Goal: Transaction & Acquisition: Obtain resource

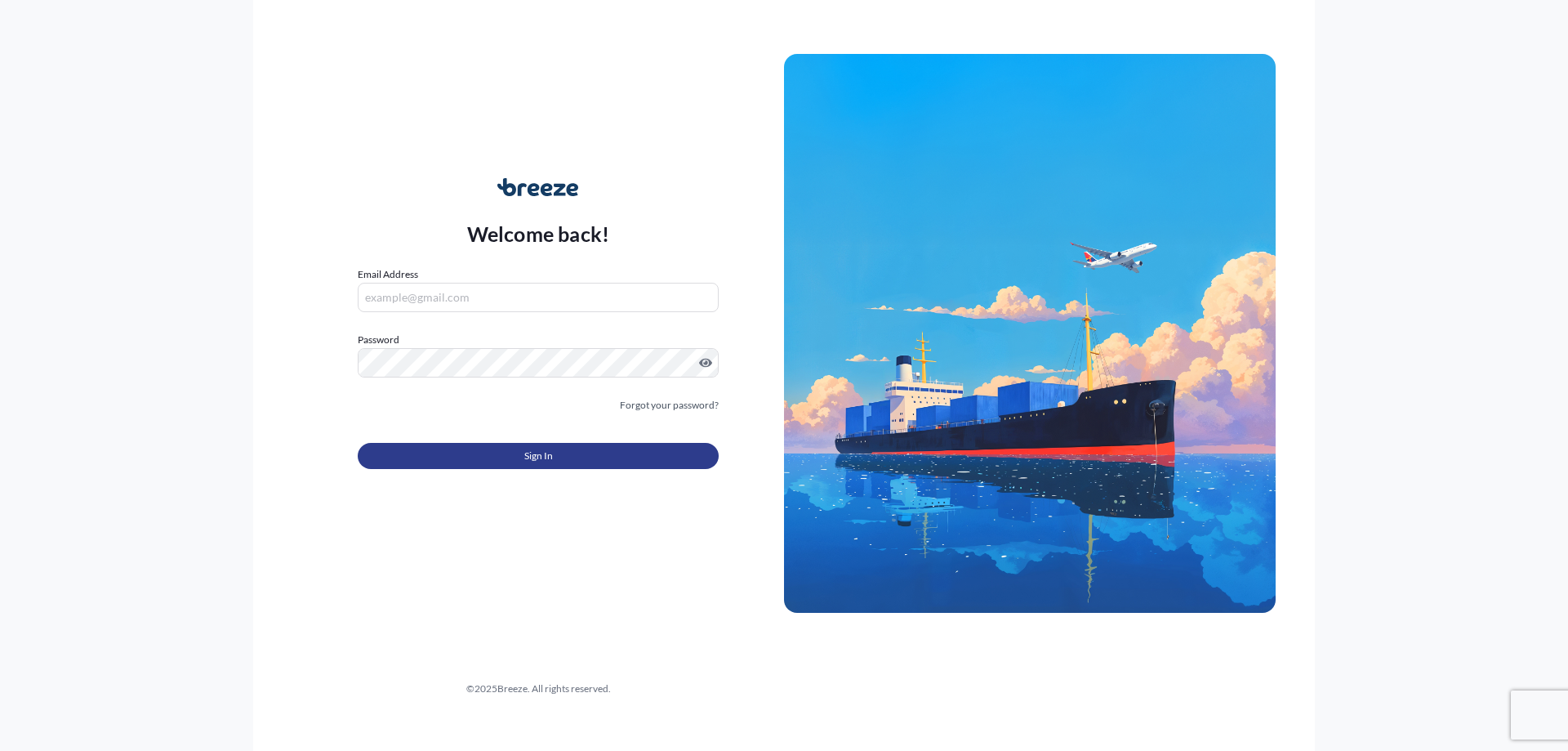
type input "[PERSON_NAME][EMAIL_ADDRESS][DOMAIN_NAME]"
click at [649, 461] on button "Sign In" at bounding box center [538, 456] width 361 height 27
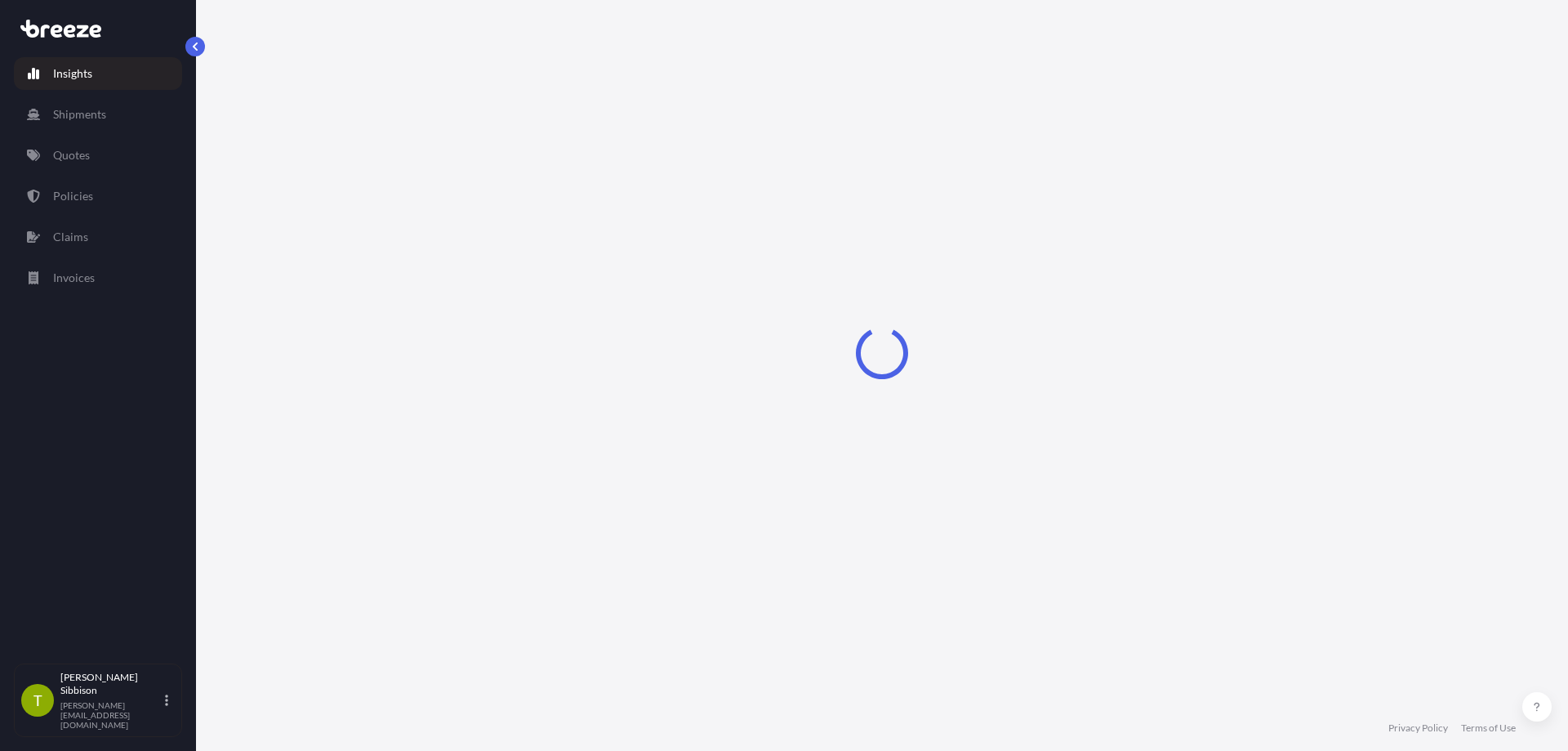
select select "2025"
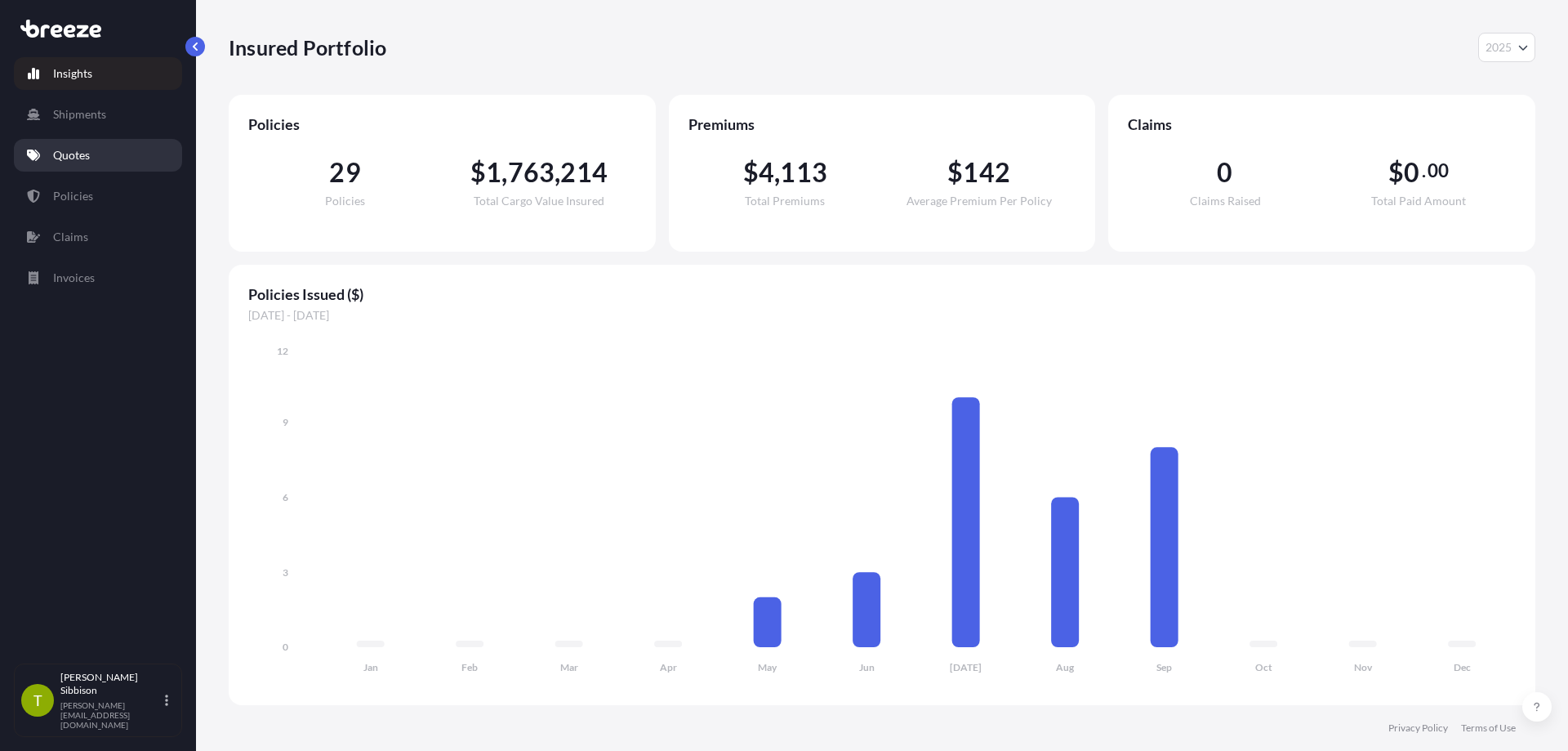
click at [75, 161] on p "Quotes" at bounding box center [71, 155] width 37 height 17
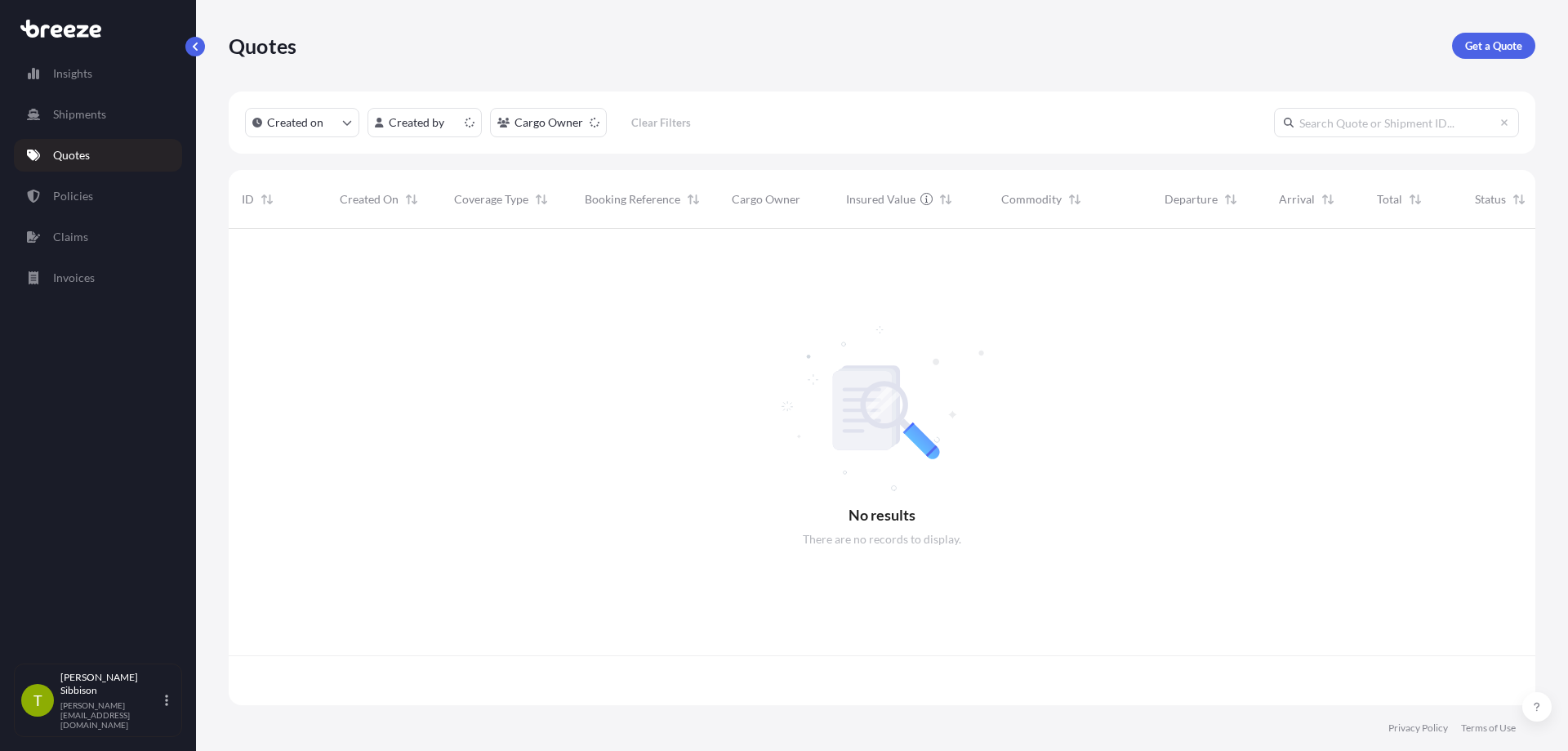
scroll to position [473, 1295]
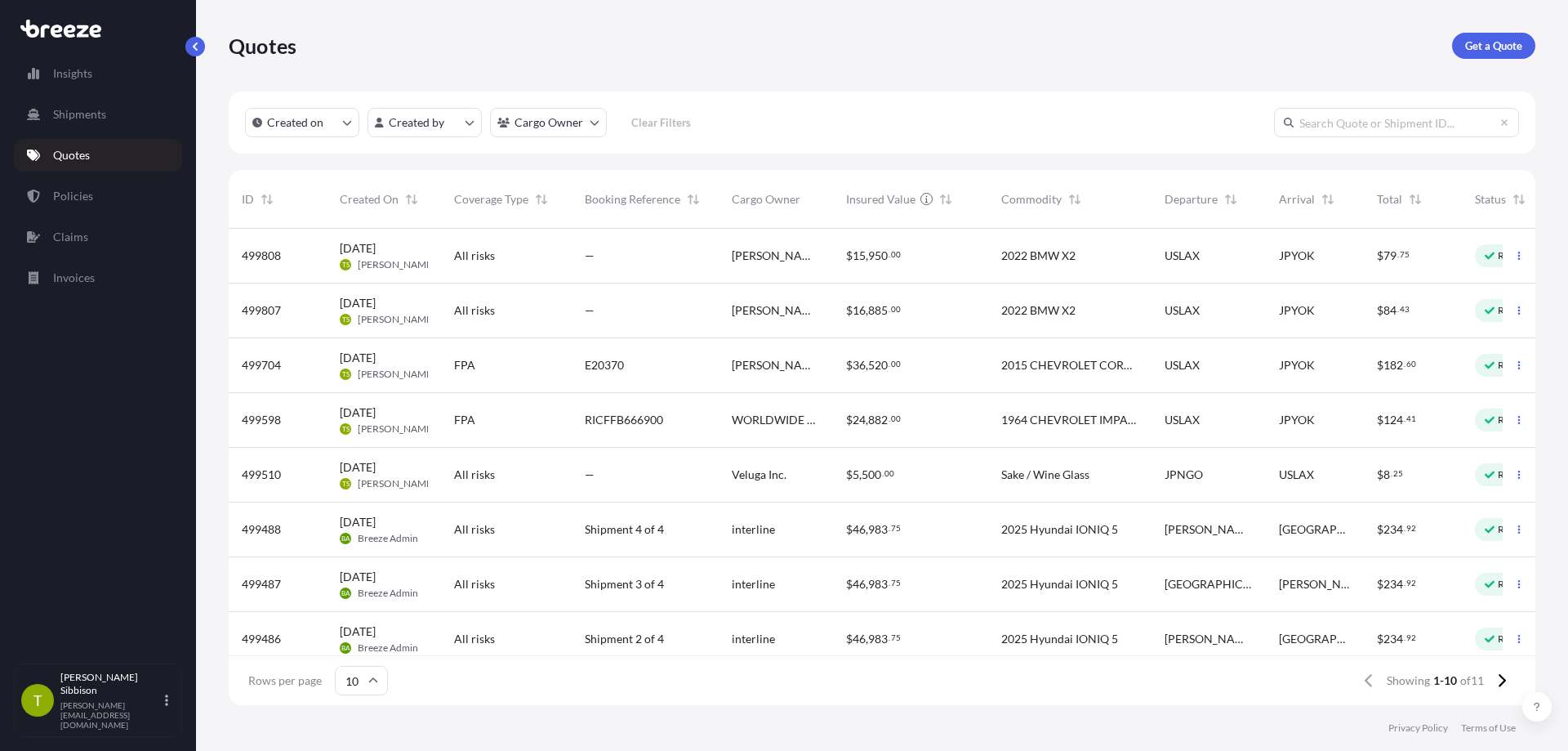
click at [1130, 372] on span "2015 CHEVROLET CORVETTE STINGRAY" at bounding box center [1070, 365] width 137 height 17
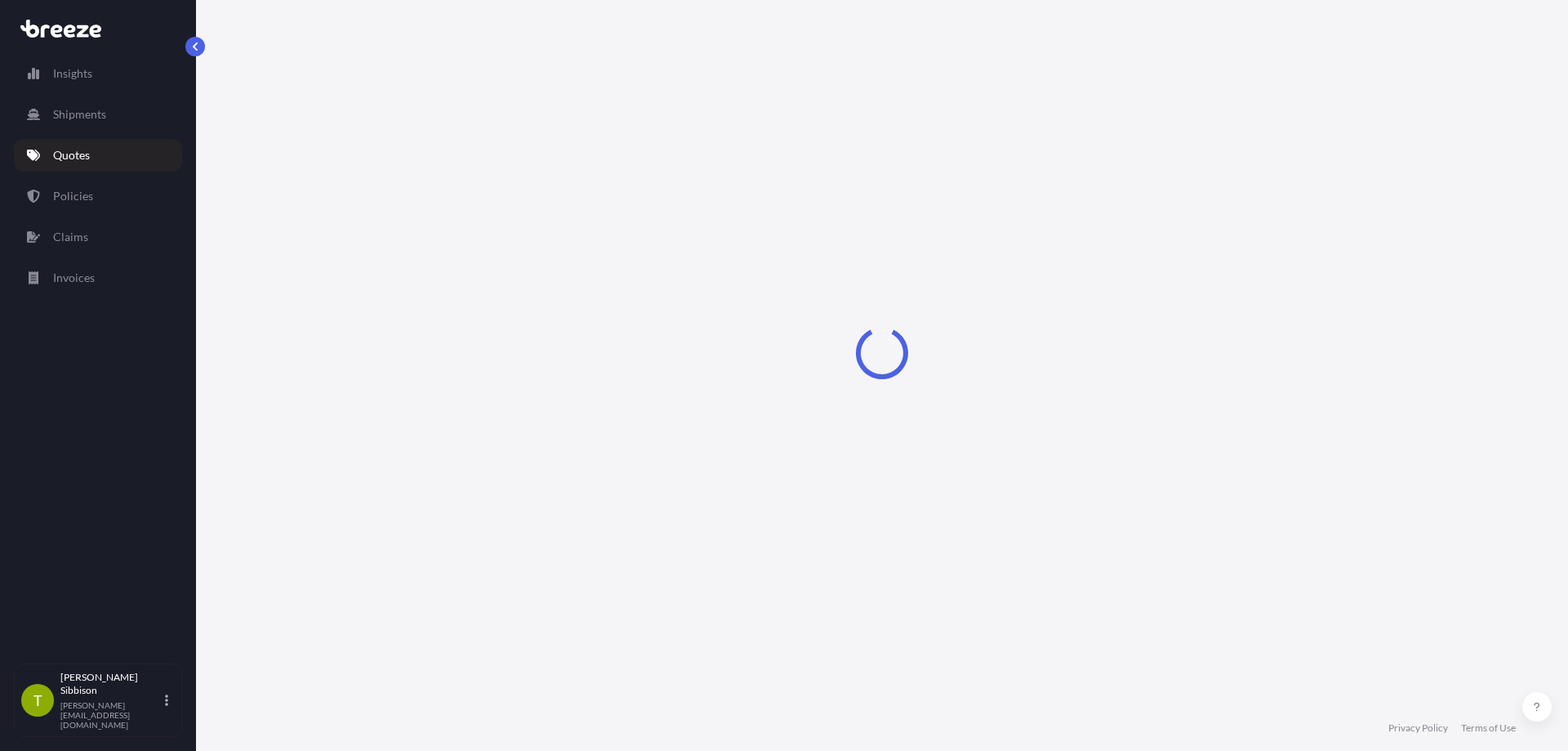
select select "Road"
select select "Sea"
select select "1"
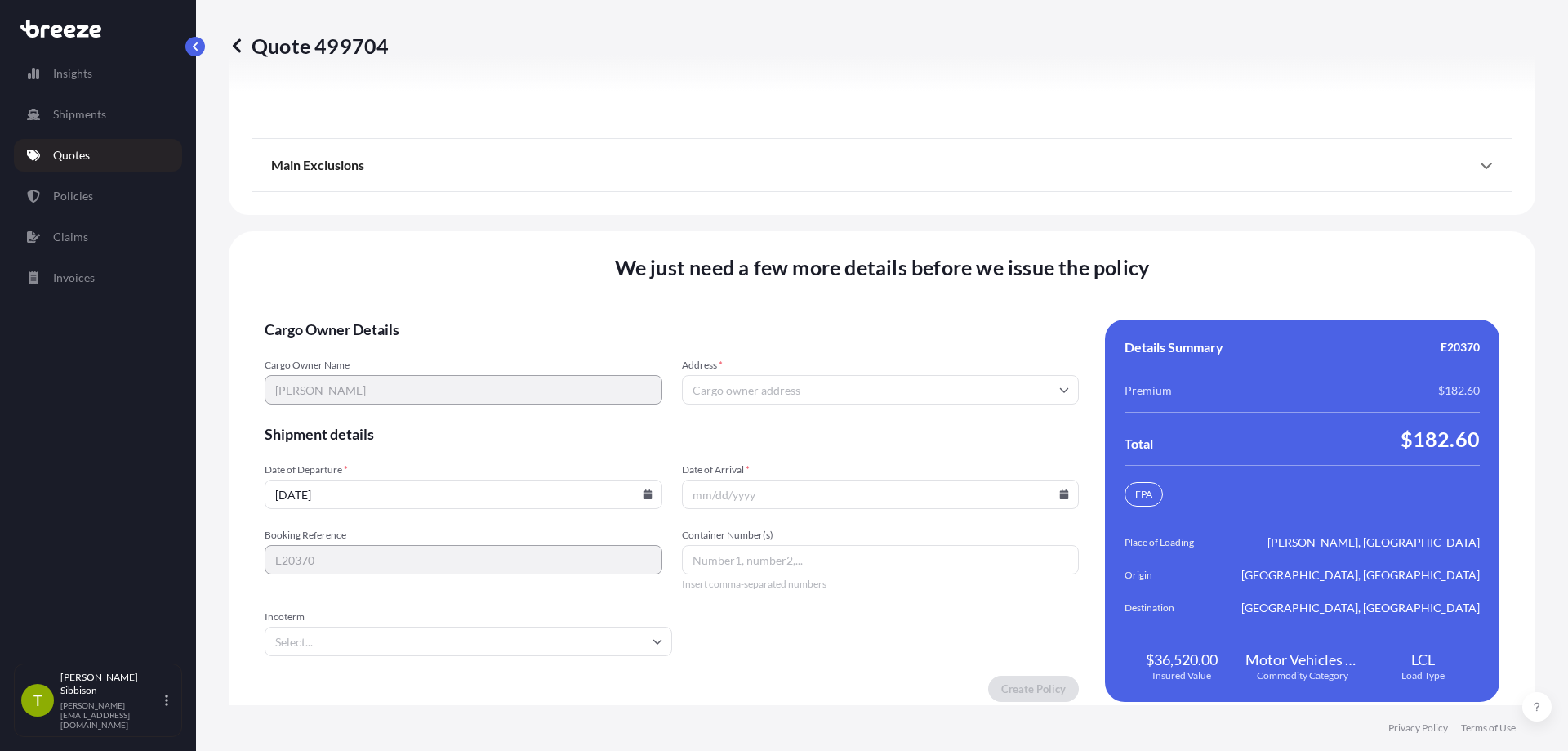
scroll to position [2336, 0]
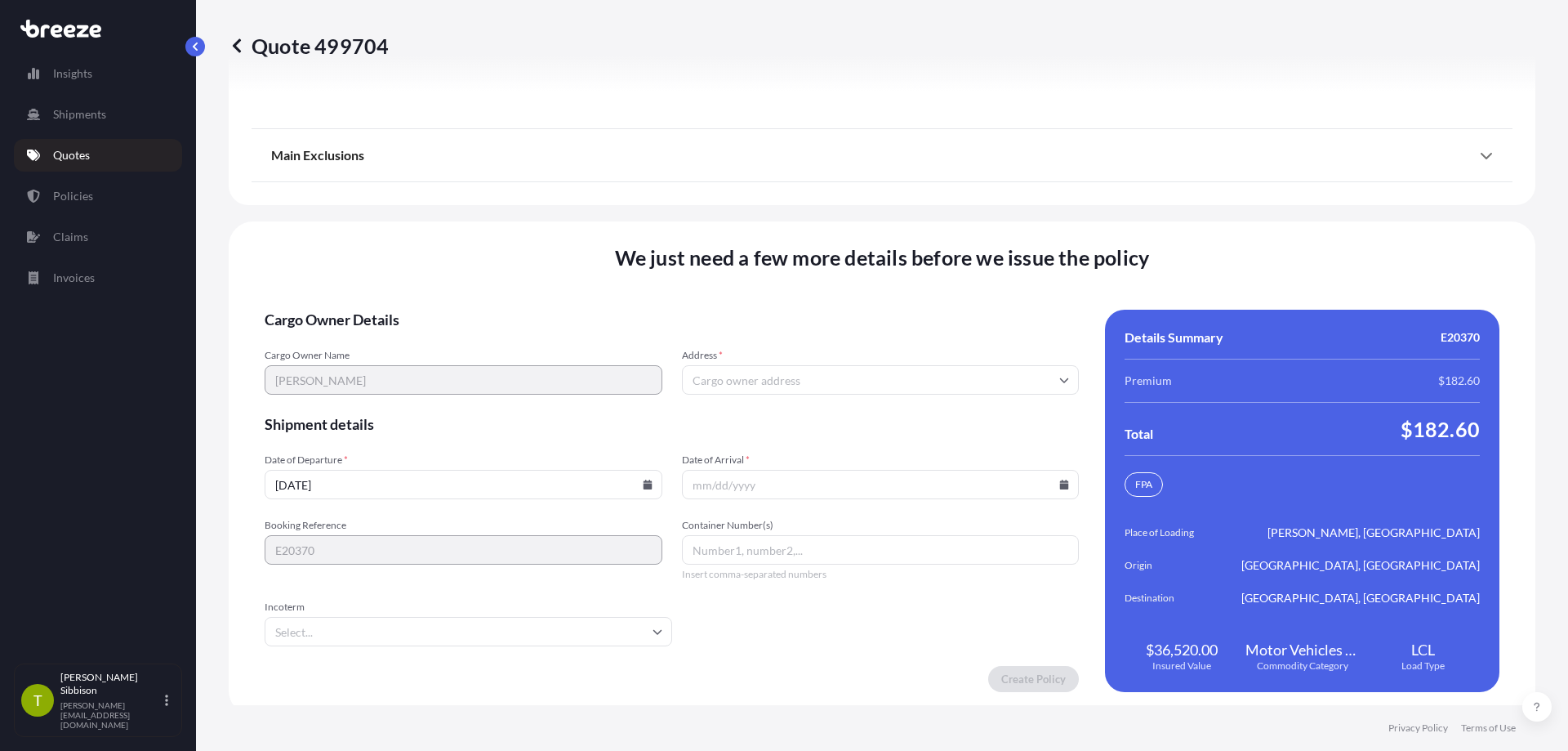
click at [784, 472] on input "Date of Arrival *" at bounding box center [881, 484] width 398 height 29
click at [1060, 480] on icon at bounding box center [1065, 484] width 9 height 10
click at [803, 208] on button at bounding box center [790, 221] width 27 height 27
click at [905, 297] on button "7" at bounding box center [891, 294] width 27 height 27
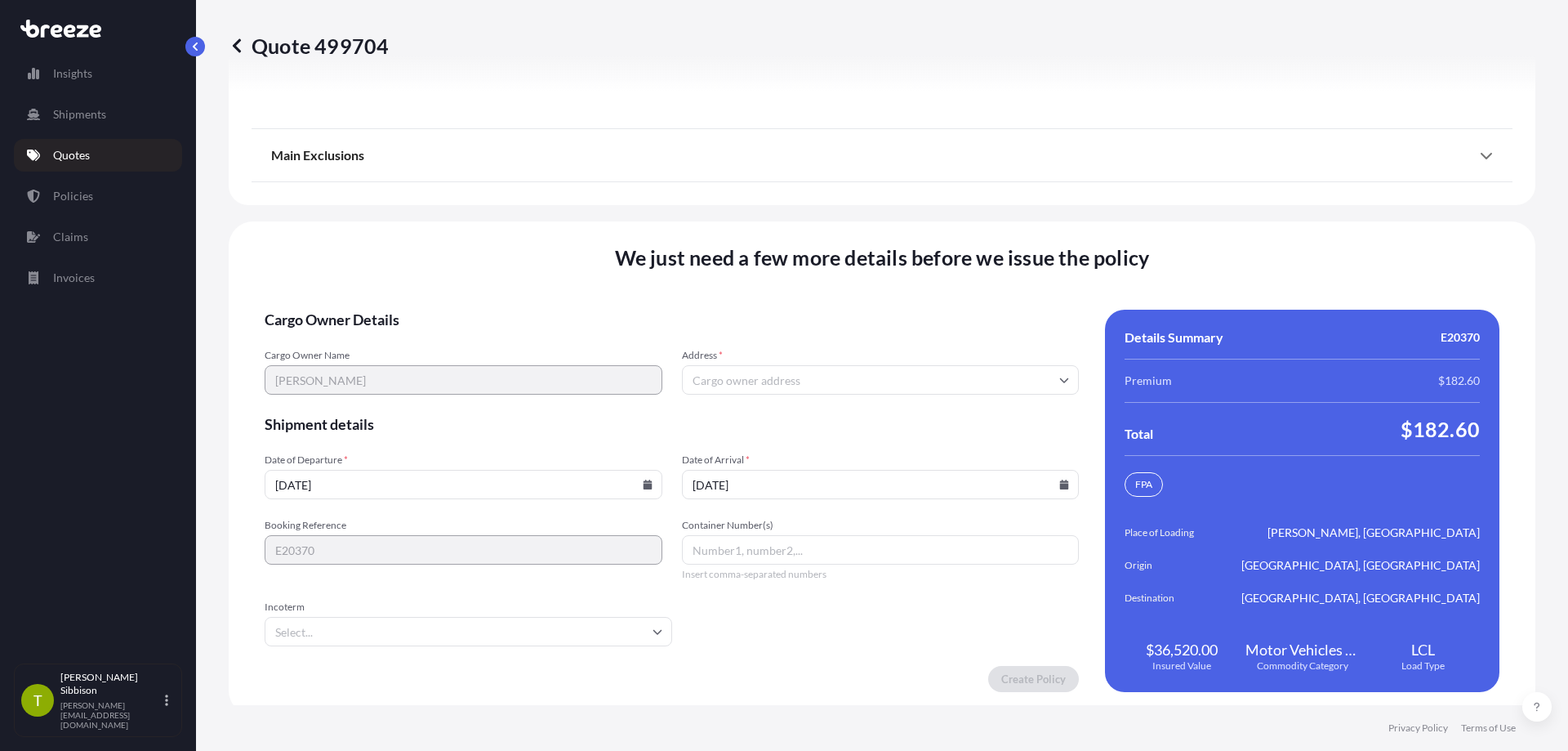
type input "[DATE]"
click at [769, 547] on input "Container Number(s)" at bounding box center [881, 550] width 398 height 29
type input "RORO"
click at [822, 368] on input "Address *" at bounding box center [881, 380] width 398 height 29
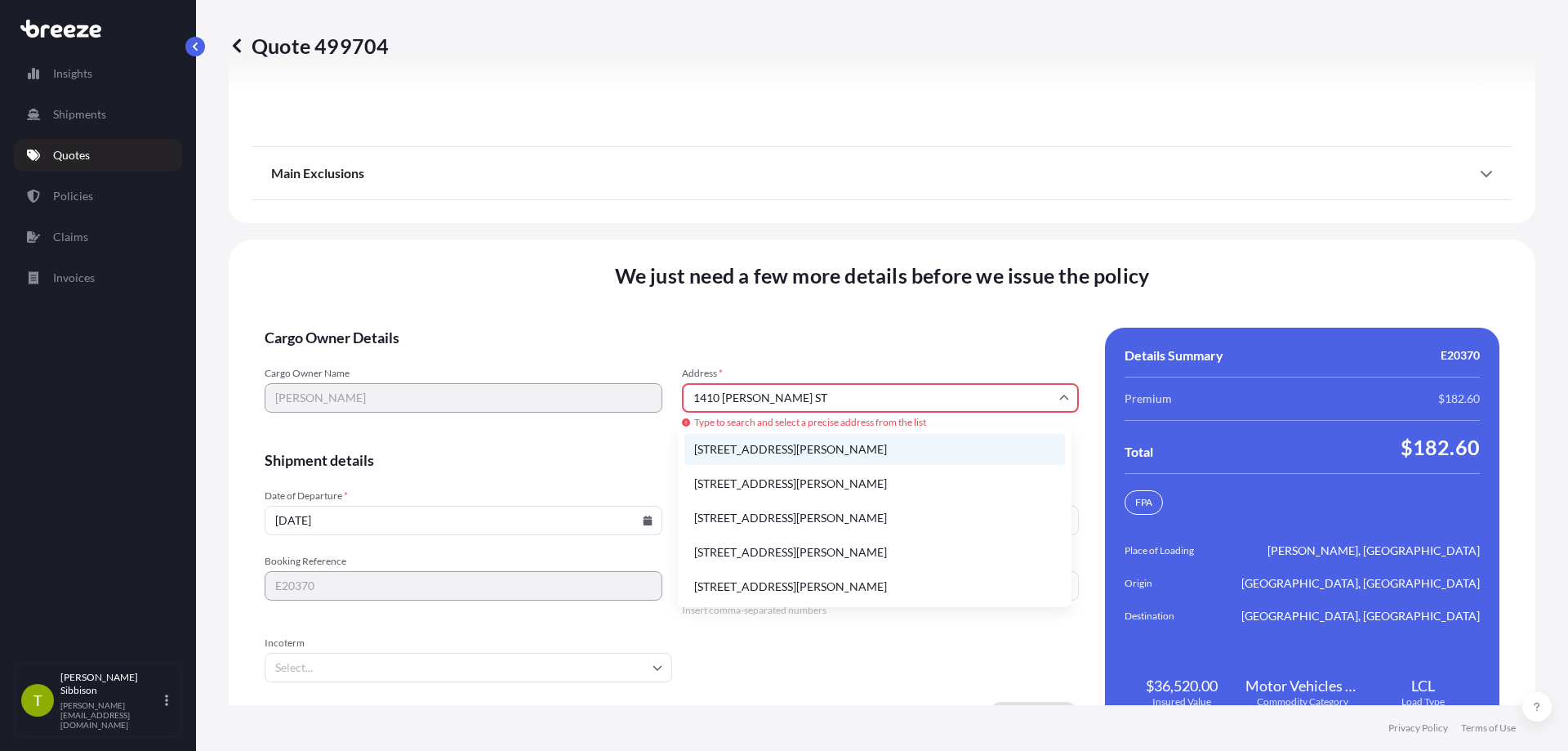
click at [883, 445] on li "[STREET_ADDRESS][PERSON_NAME]" at bounding box center [874, 449] width 380 height 31
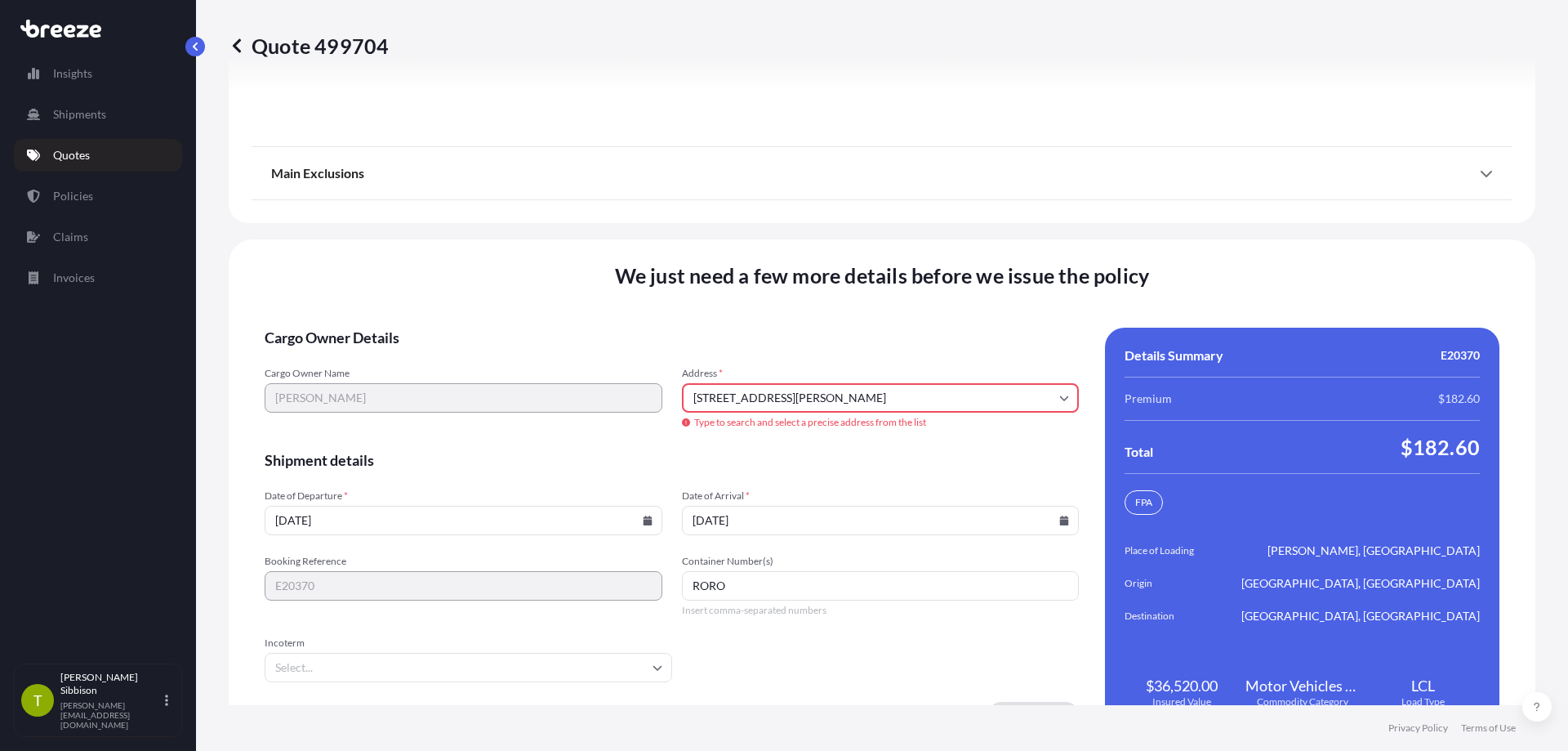
type input "[STREET_ADDRESS][PERSON_NAME]"
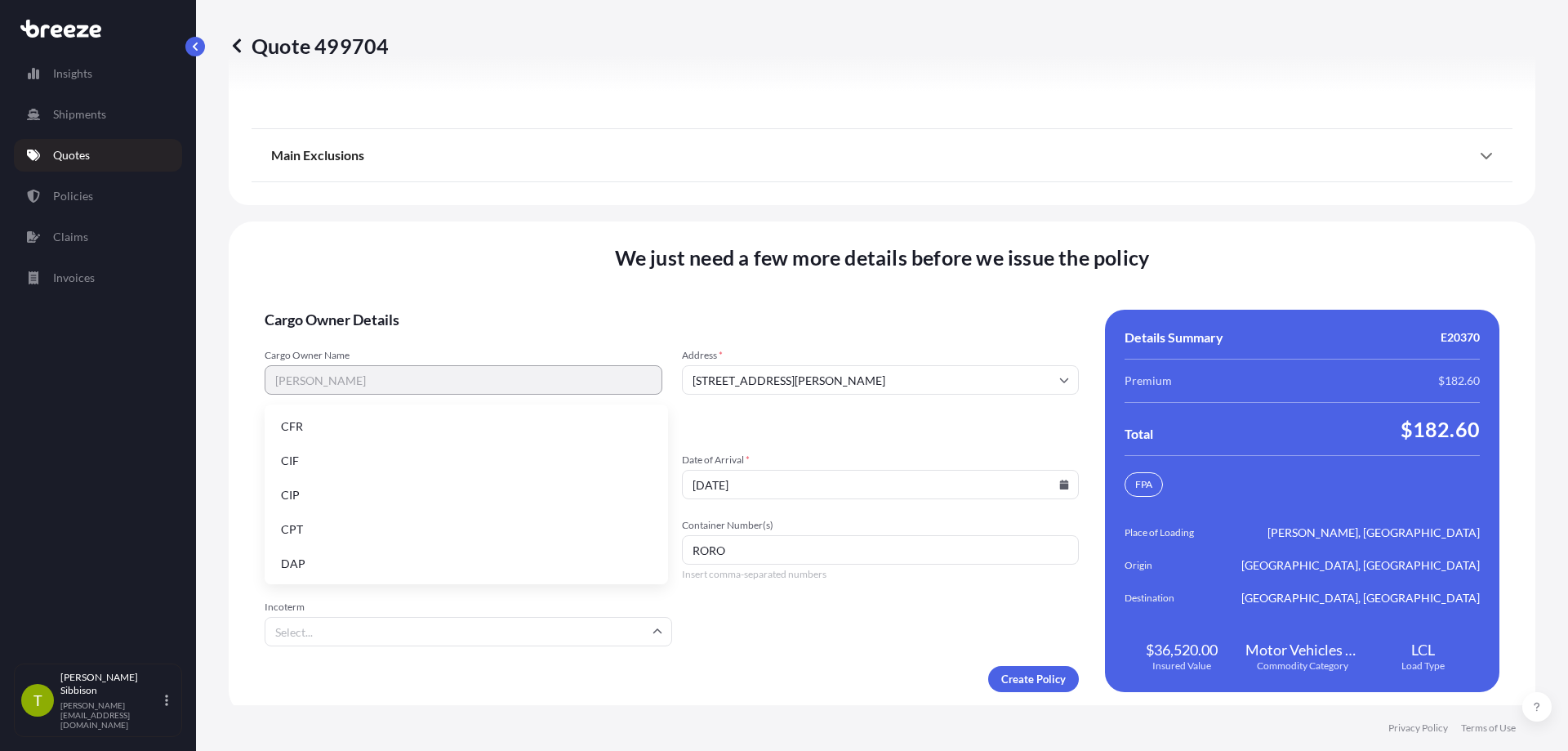
click at [662, 624] on input "Incoterm" at bounding box center [468, 632] width 408 height 29
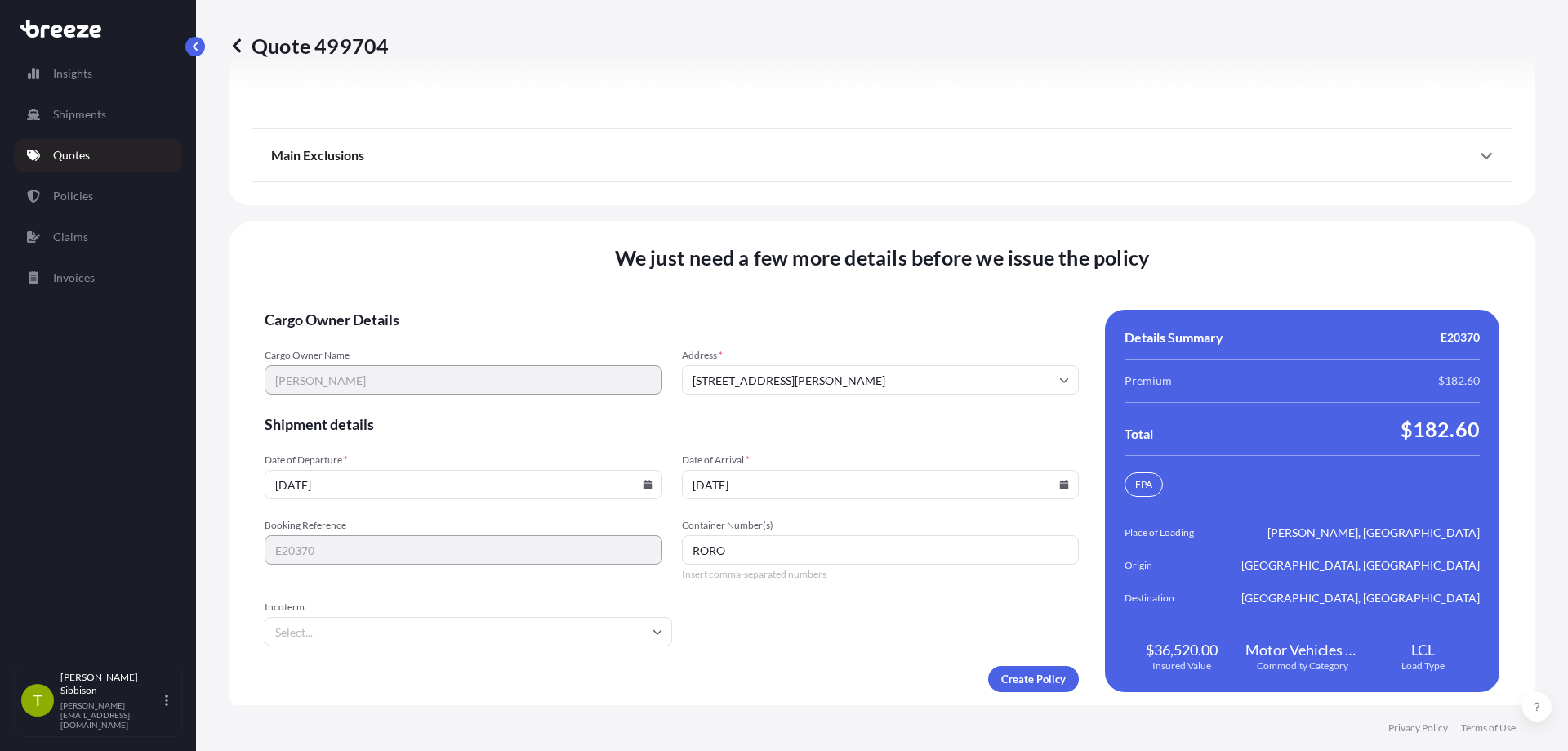
click at [852, 611] on form "Cargo Owner Details Cargo Owner Name [PERSON_NAME] Address * [STREET_ADDRESS][P…" at bounding box center [672, 501] width 815 height 382
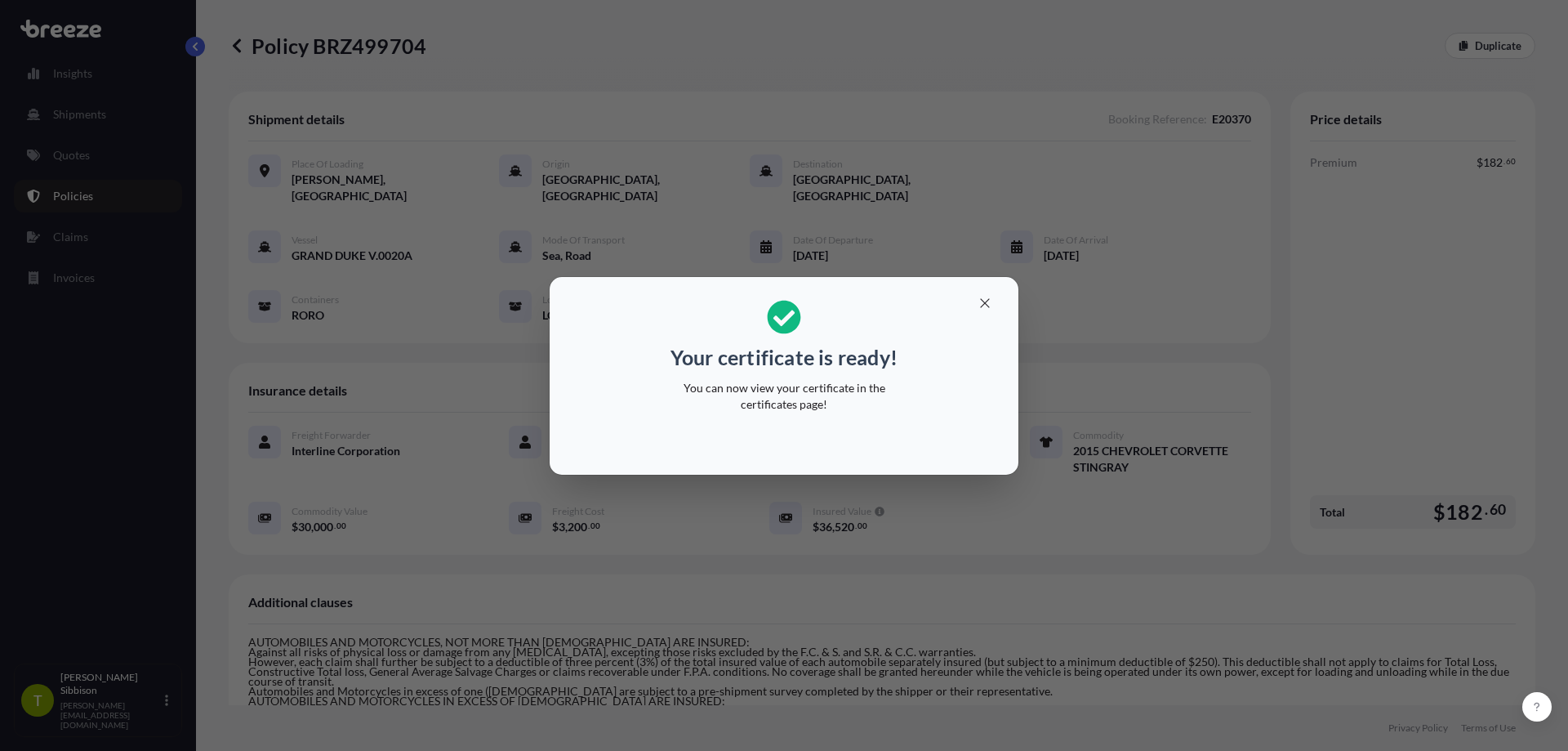
click at [98, 387] on div "Your certificate is ready! You can now view your certificate in the certificate…" at bounding box center [784, 375] width 1568 height 751
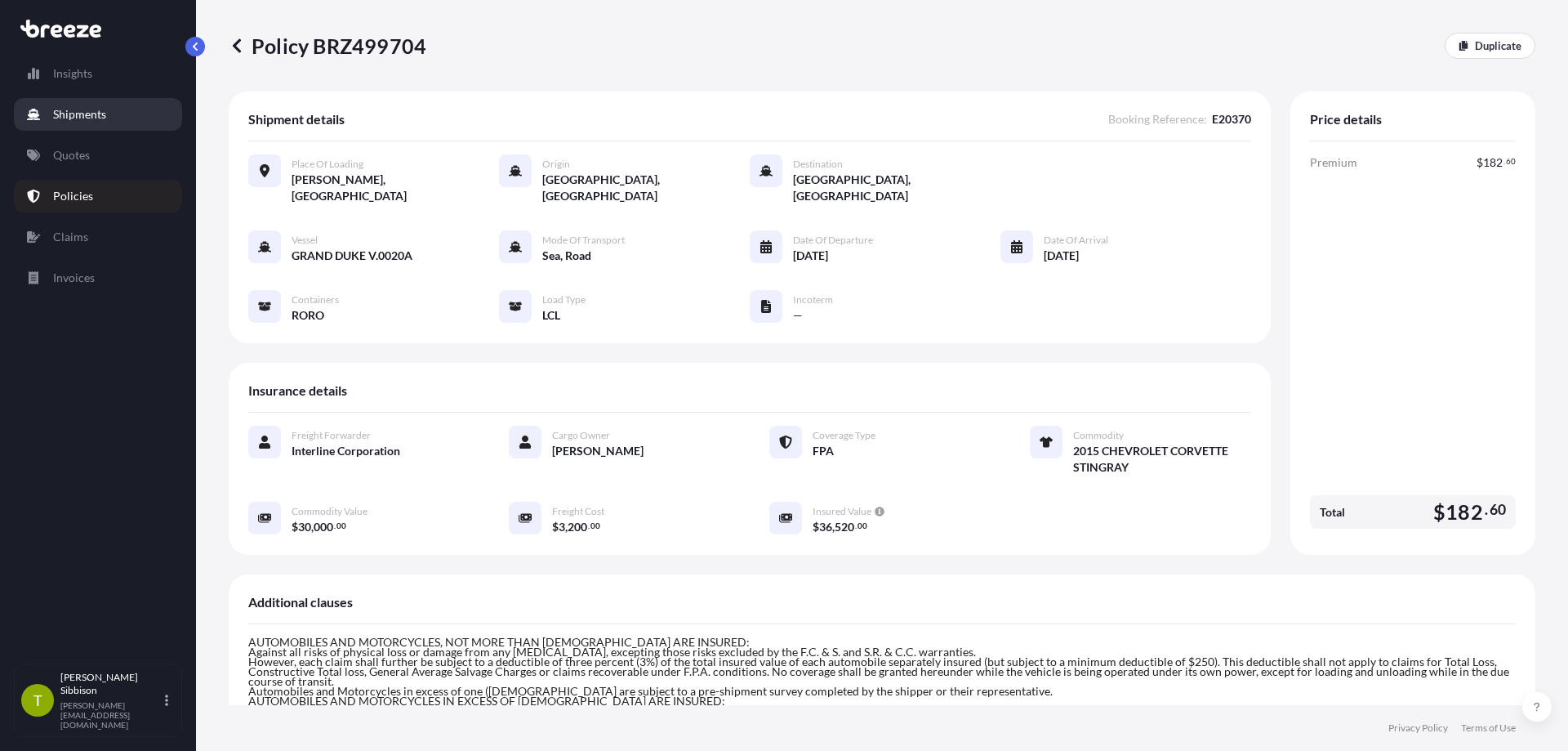
click at [104, 123] on link "Shipments" at bounding box center [98, 115] width 169 height 33
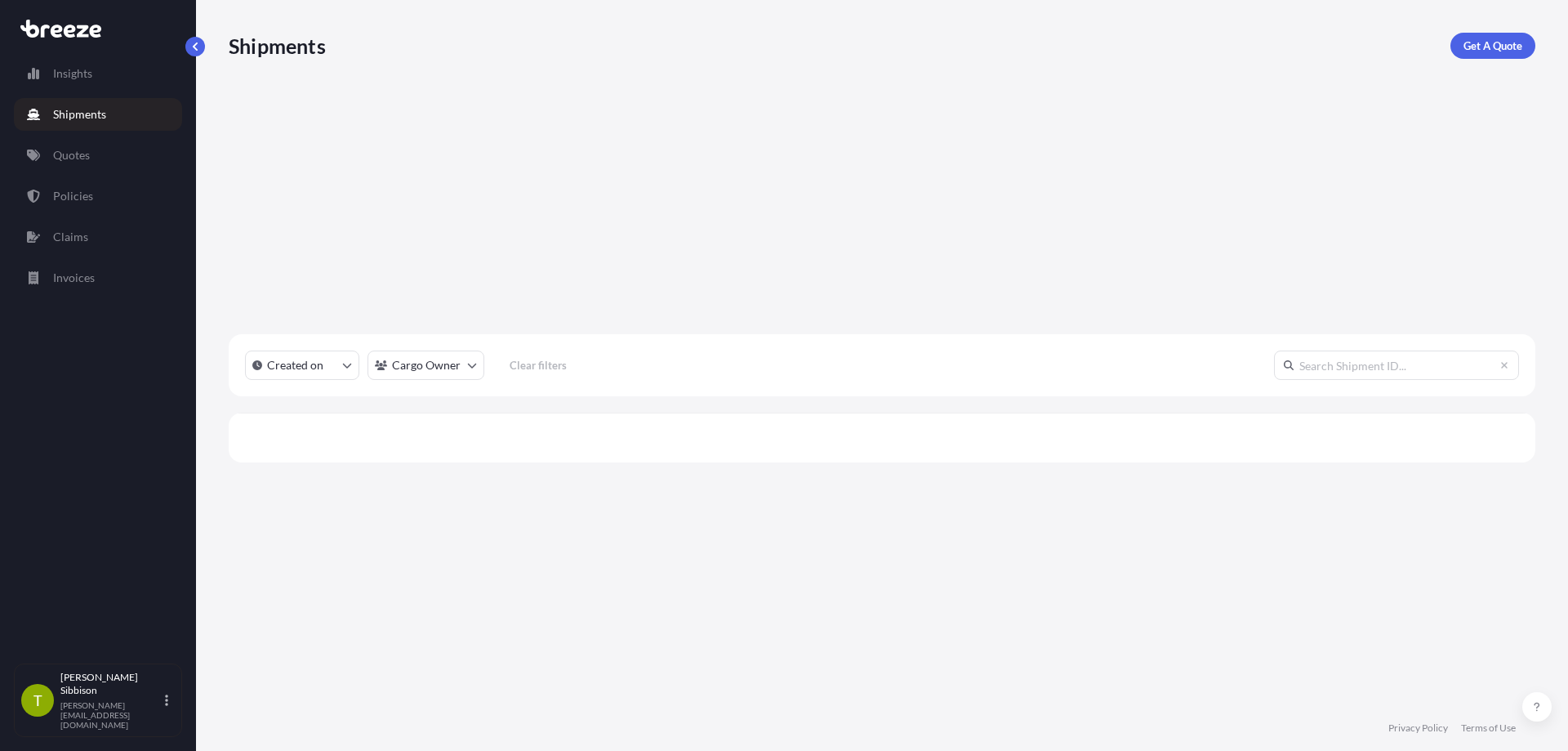
scroll to position [523, 1295]
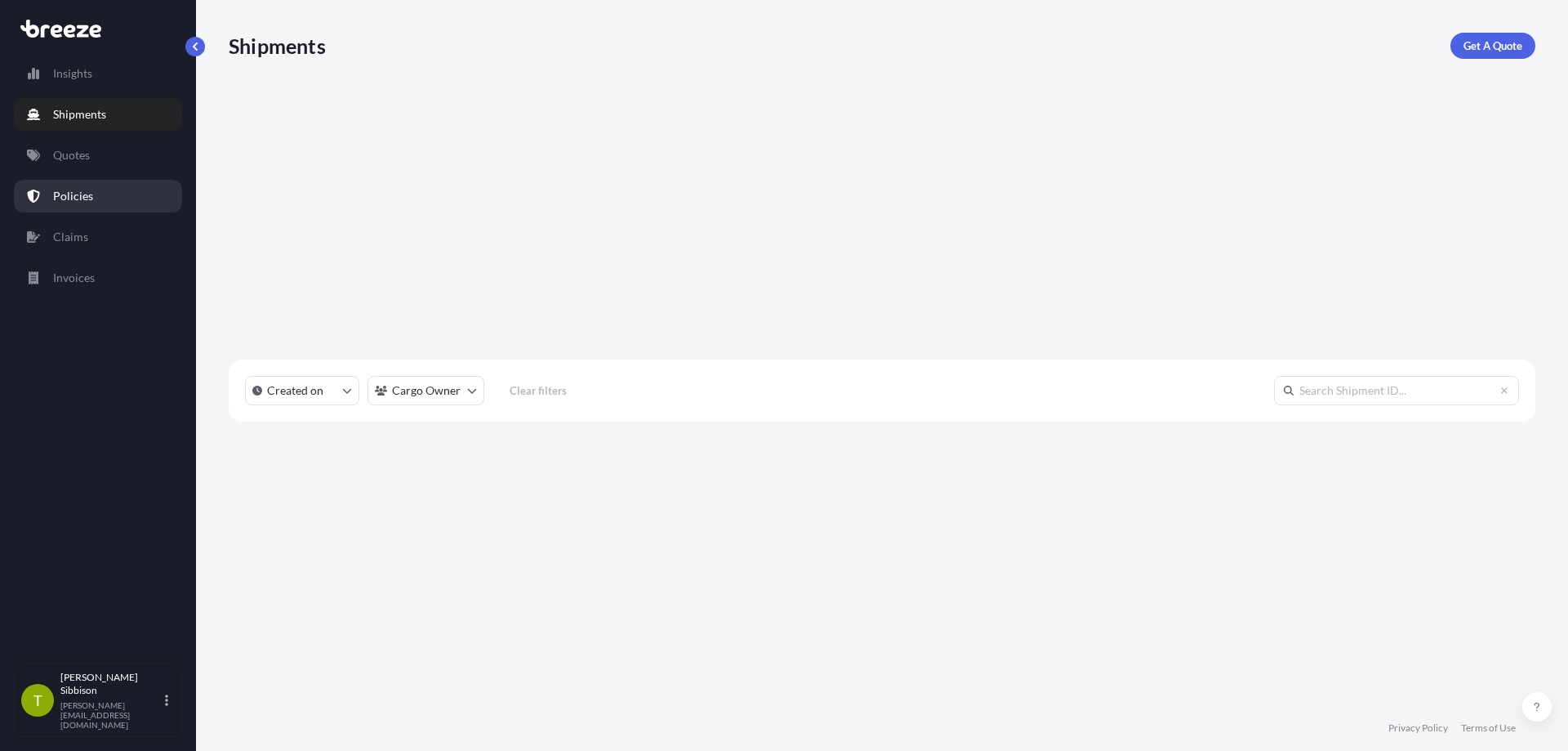
click at [86, 199] on p "Policies" at bounding box center [73, 196] width 40 height 17
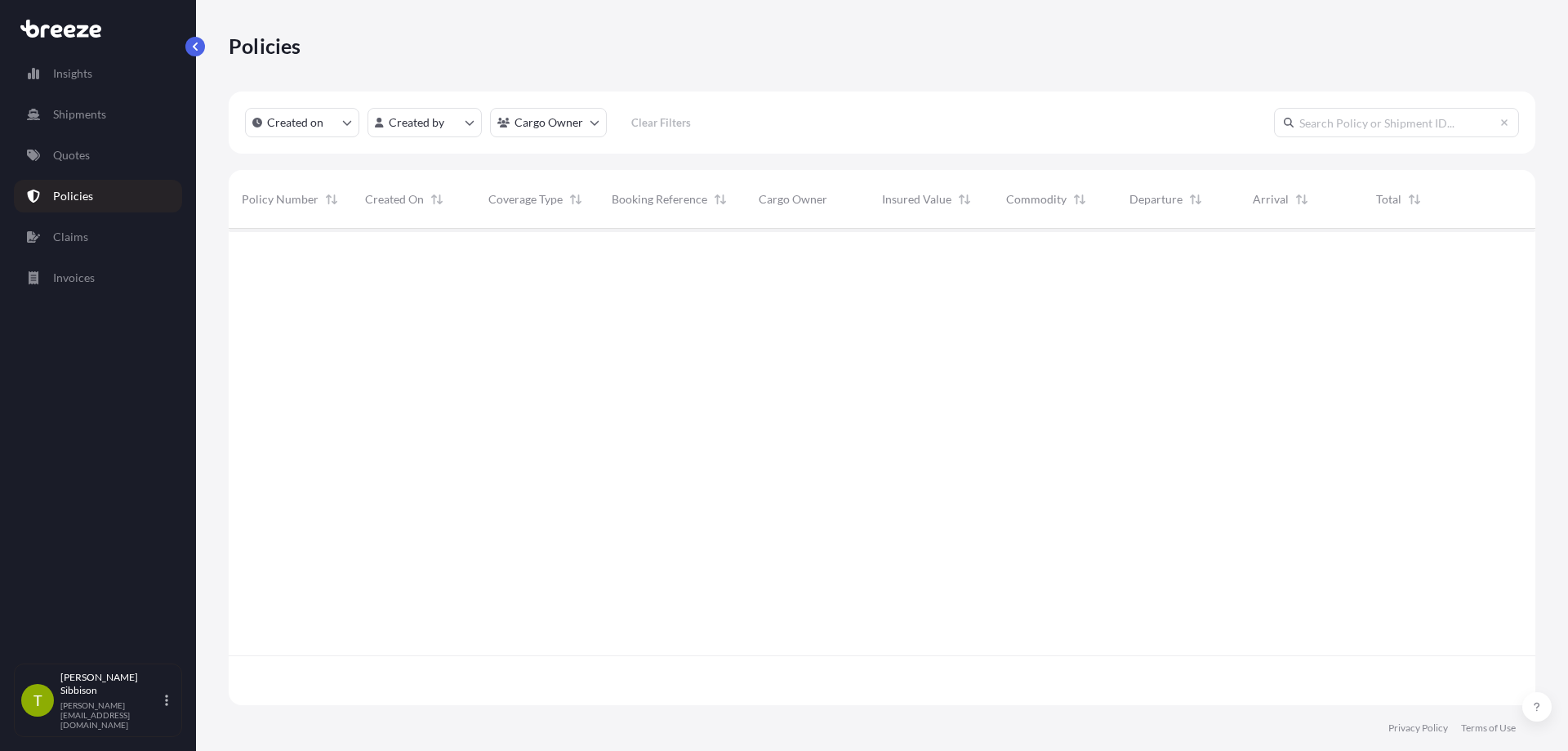
scroll to position [473, 1295]
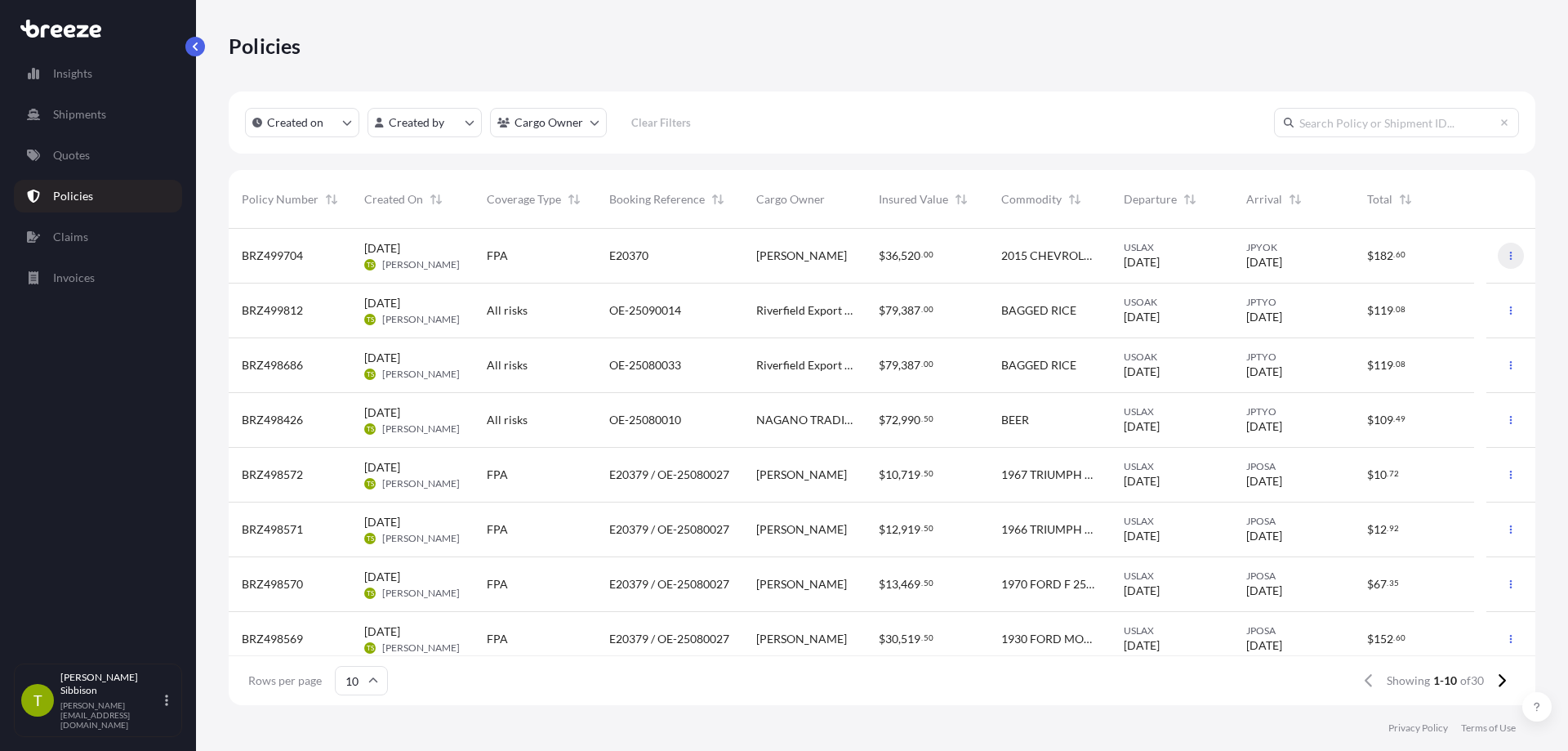
click at [1506, 260] on button "button" at bounding box center [1511, 256] width 27 height 27
click at [1474, 290] on p "Download certificate" at bounding box center [1421, 289] width 107 height 17
